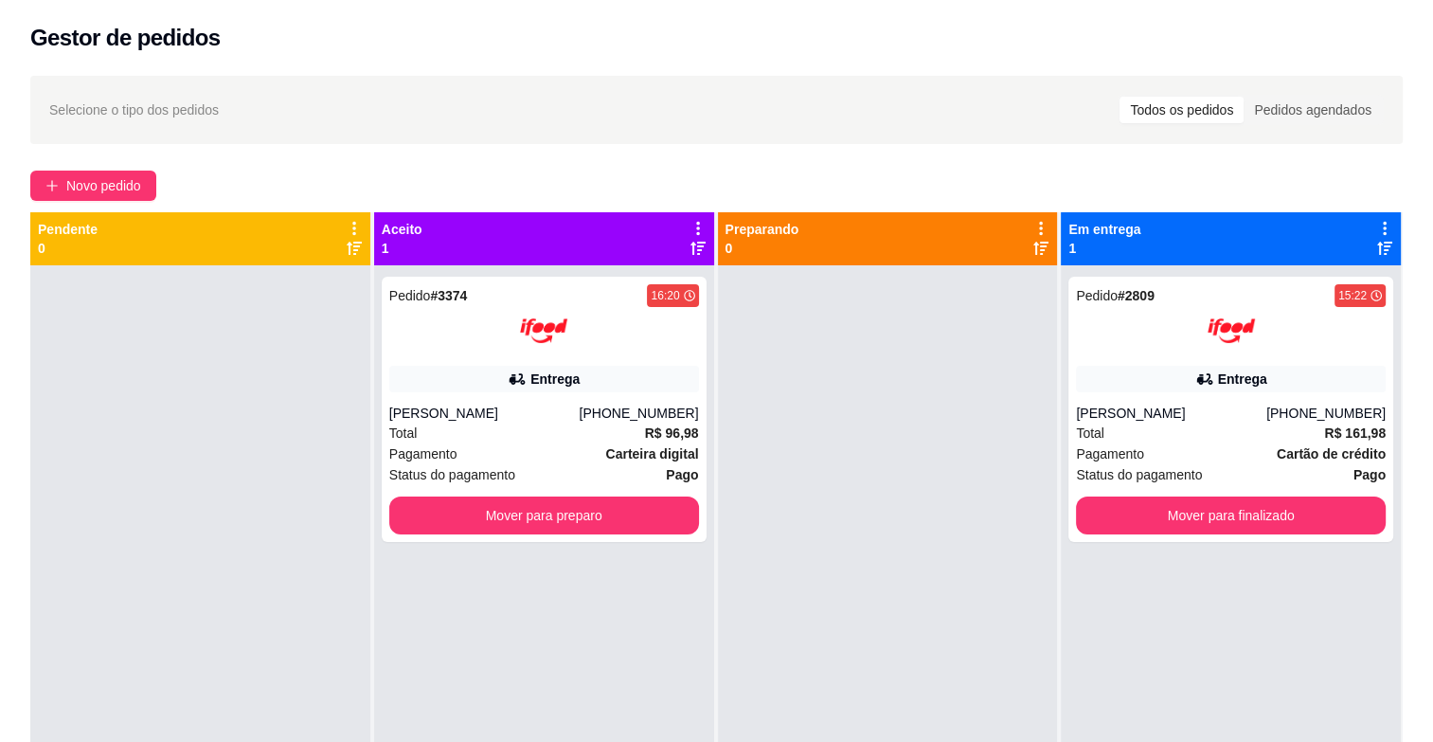
drag, startPoint x: 604, startPoint y: 10, endPoint x: 83, endPoint y: 242, distance: 570.3
click at [83, 242] on p "0" at bounding box center [68, 248] width 60 height 19
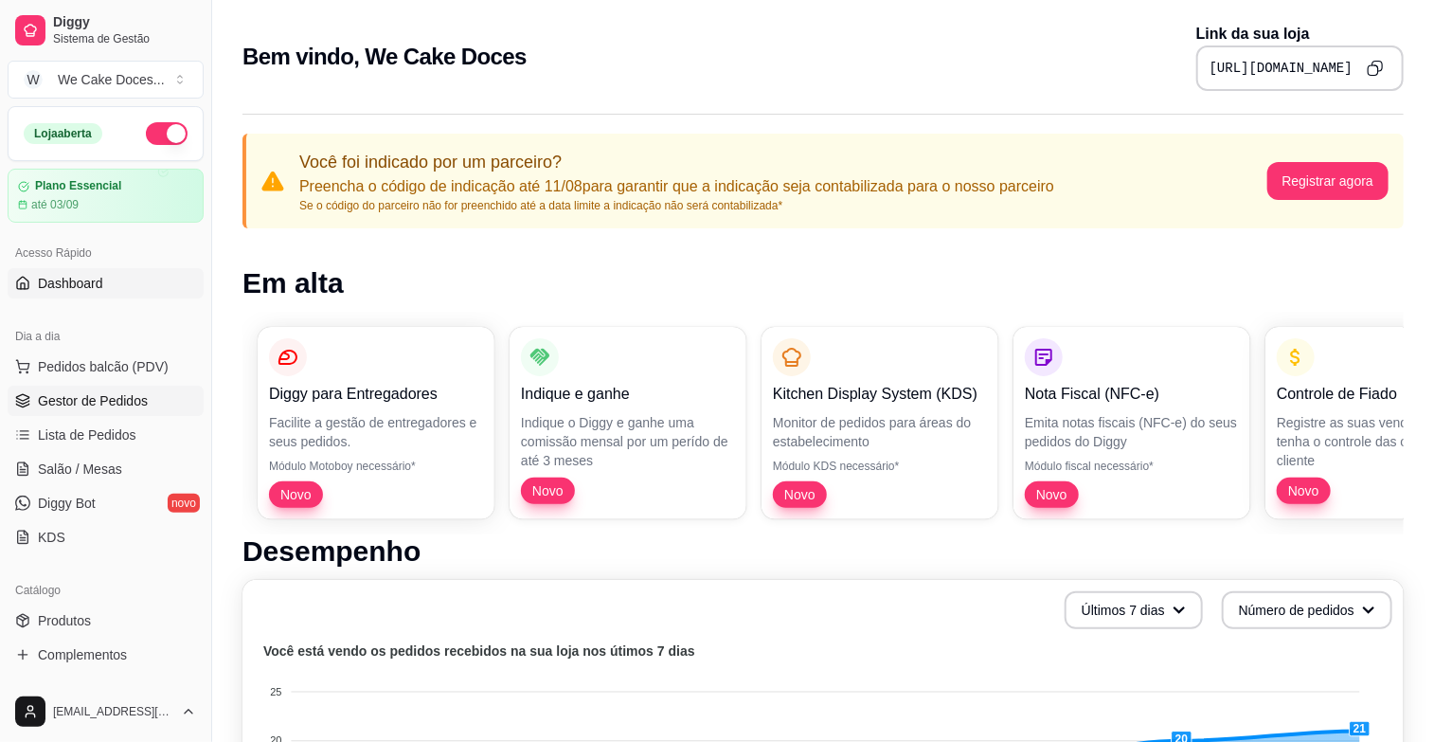
click at [133, 385] on link "Gestor de Pedidos" at bounding box center [106, 400] width 196 height 30
